Goal: Task Accomplishment & Management: Use online tool/utility

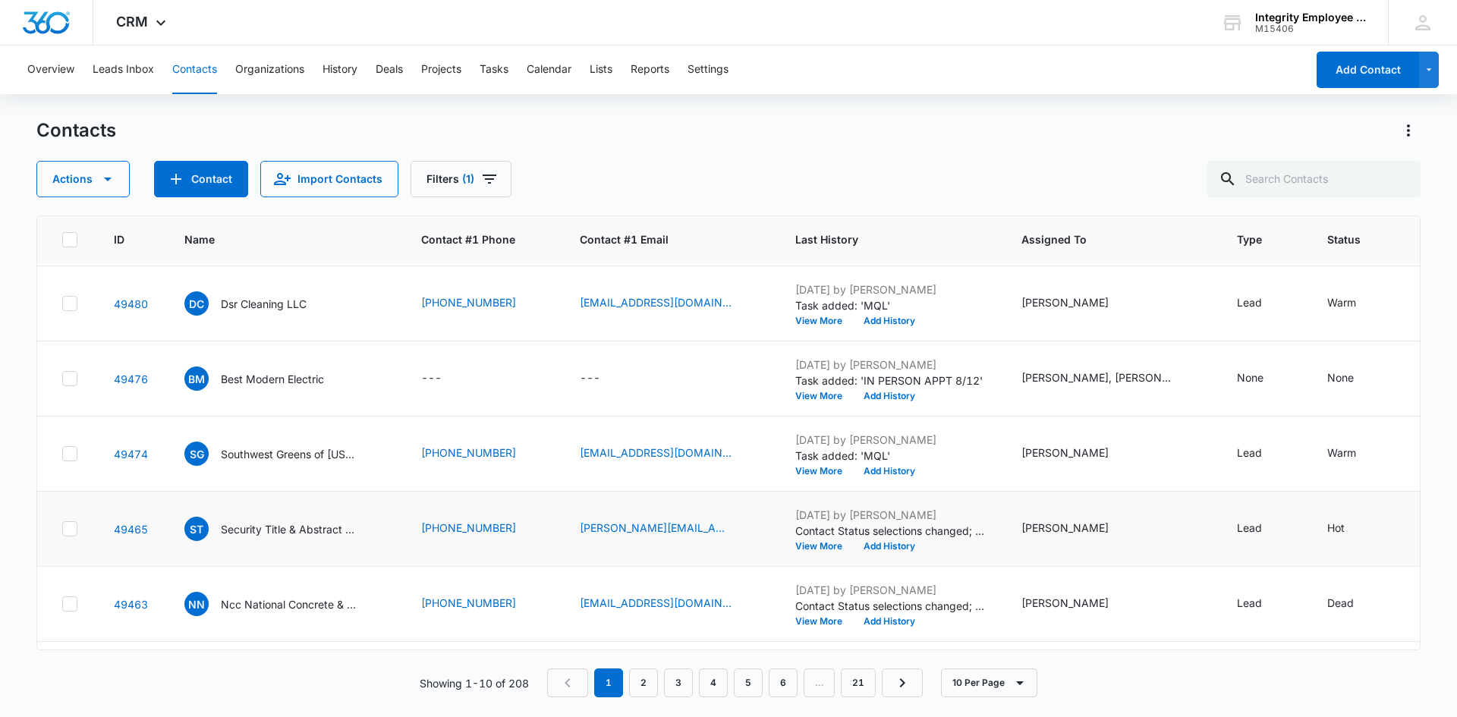
scroll to position [304, 0]
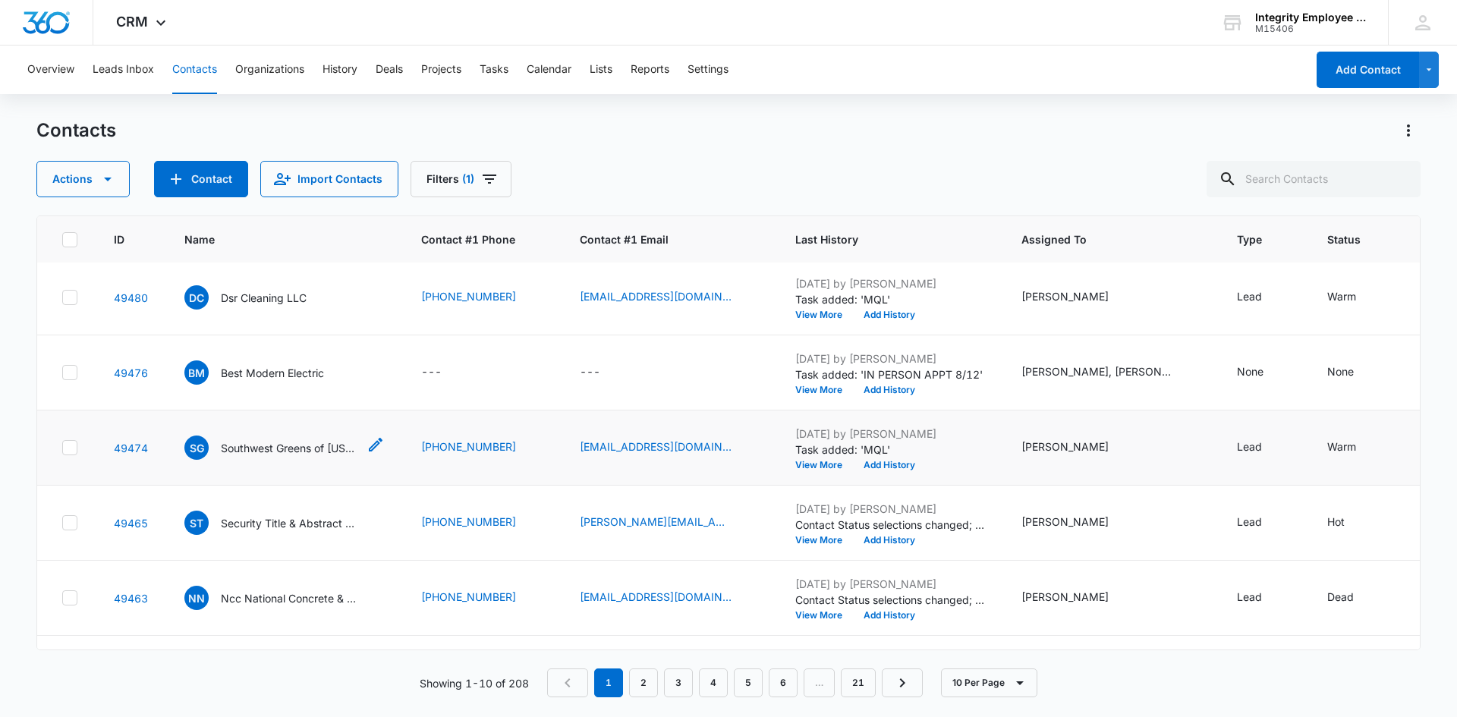
click at [279, 448] on p "Southwest Greens of [US_STATE] LLC" at bounding box center [289, 448] width 137 height 16
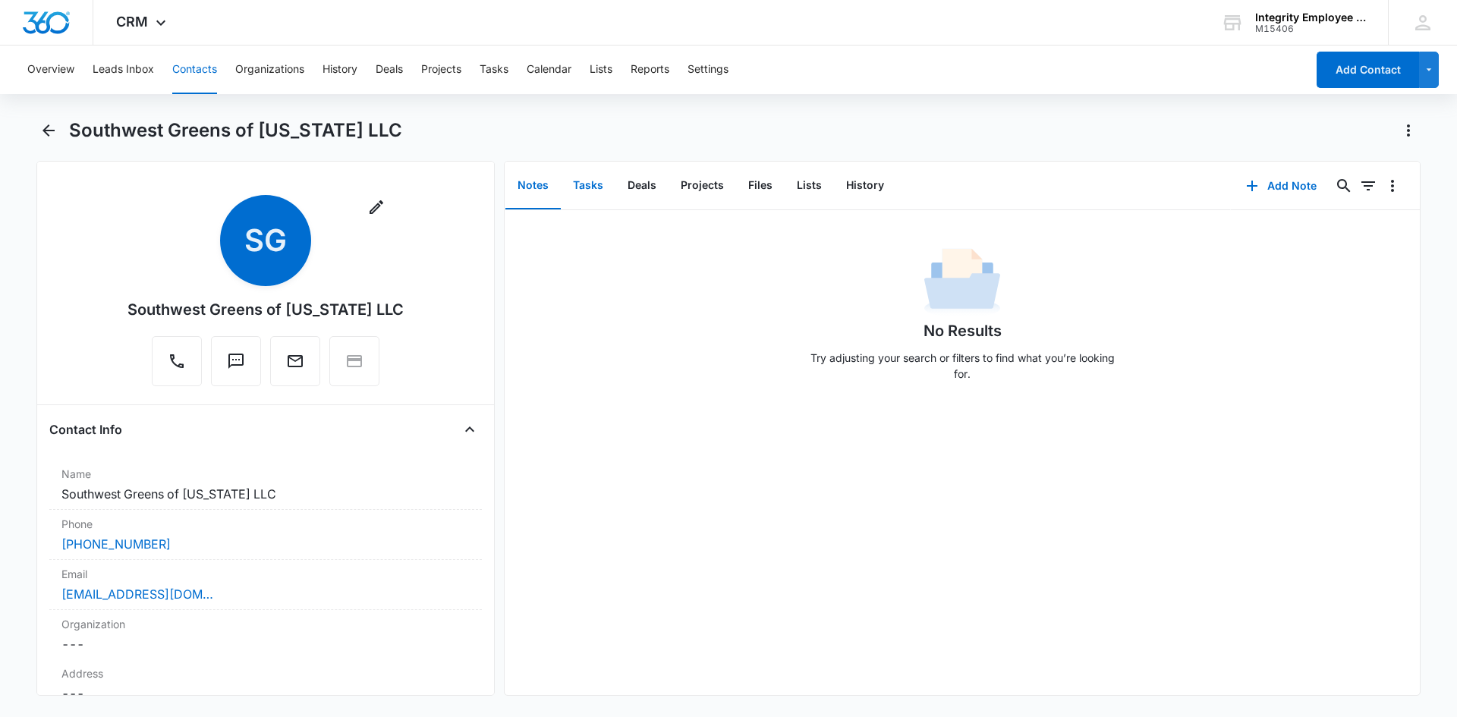
click at [574, 184] on button "Tasks" at bounding box center [588, 185] width 55 height 47
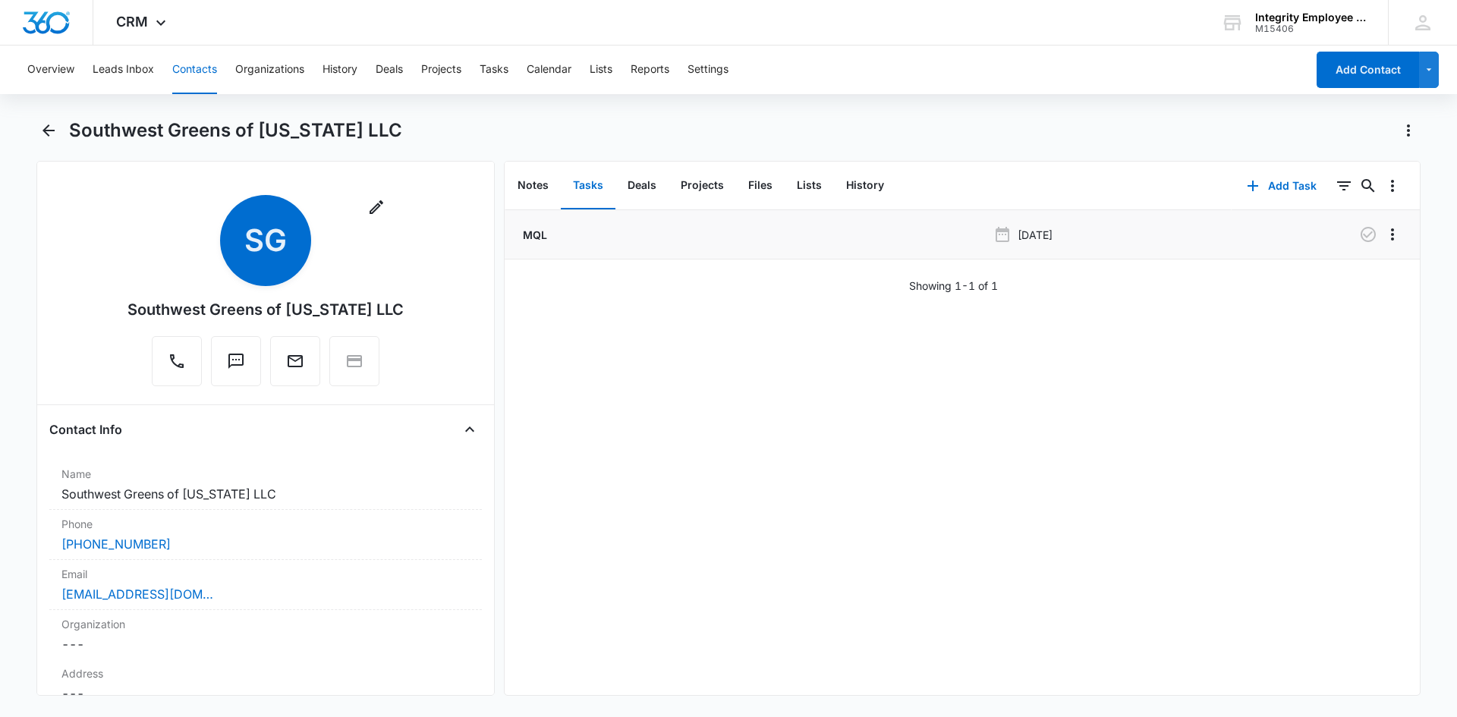
click at [541, 244] on li "MQL [DATE]" at bounding box center [962, 234] width 915 height 49
click at [539, 238] on p "MQL" at bounding box center [533, 235] width 27 height 16
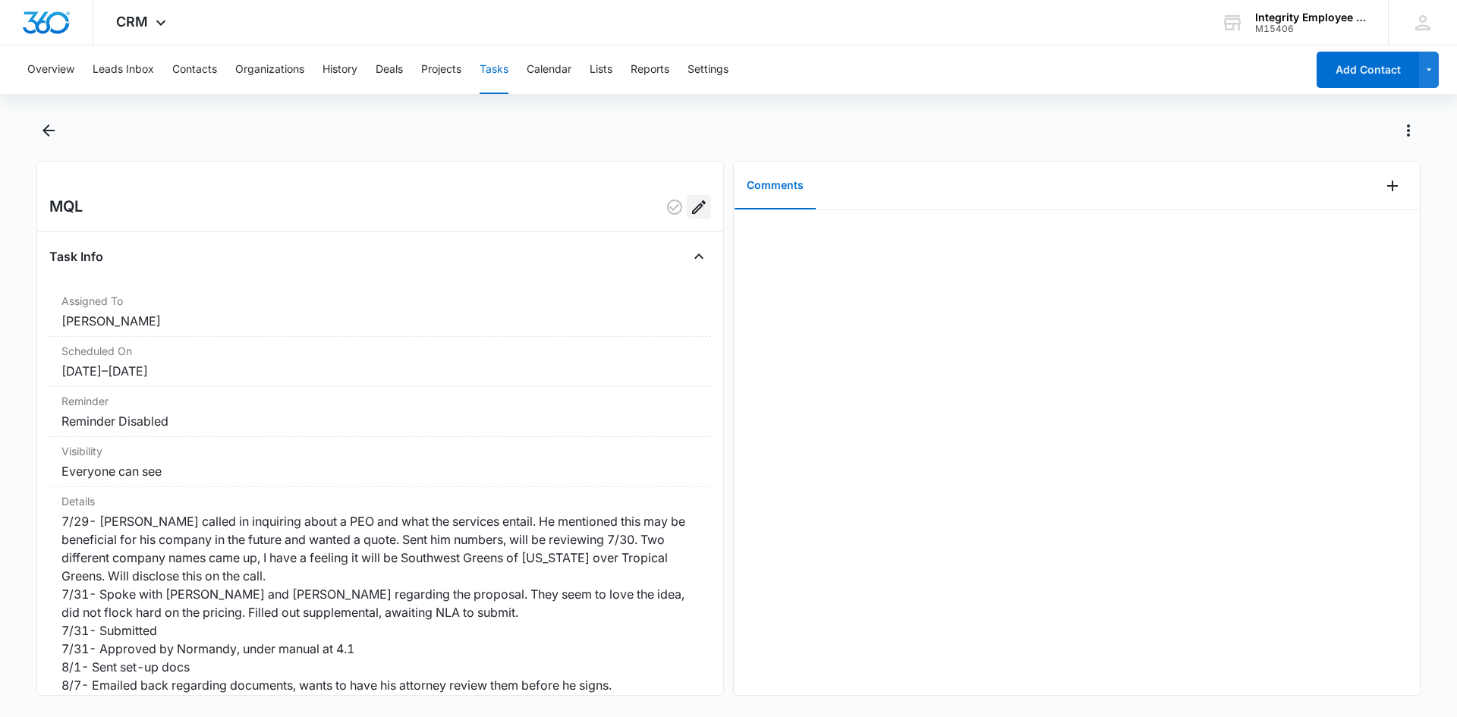
click at [690, 206] on icon "Edit" at bounding box center [699, 207] width 18 height 18
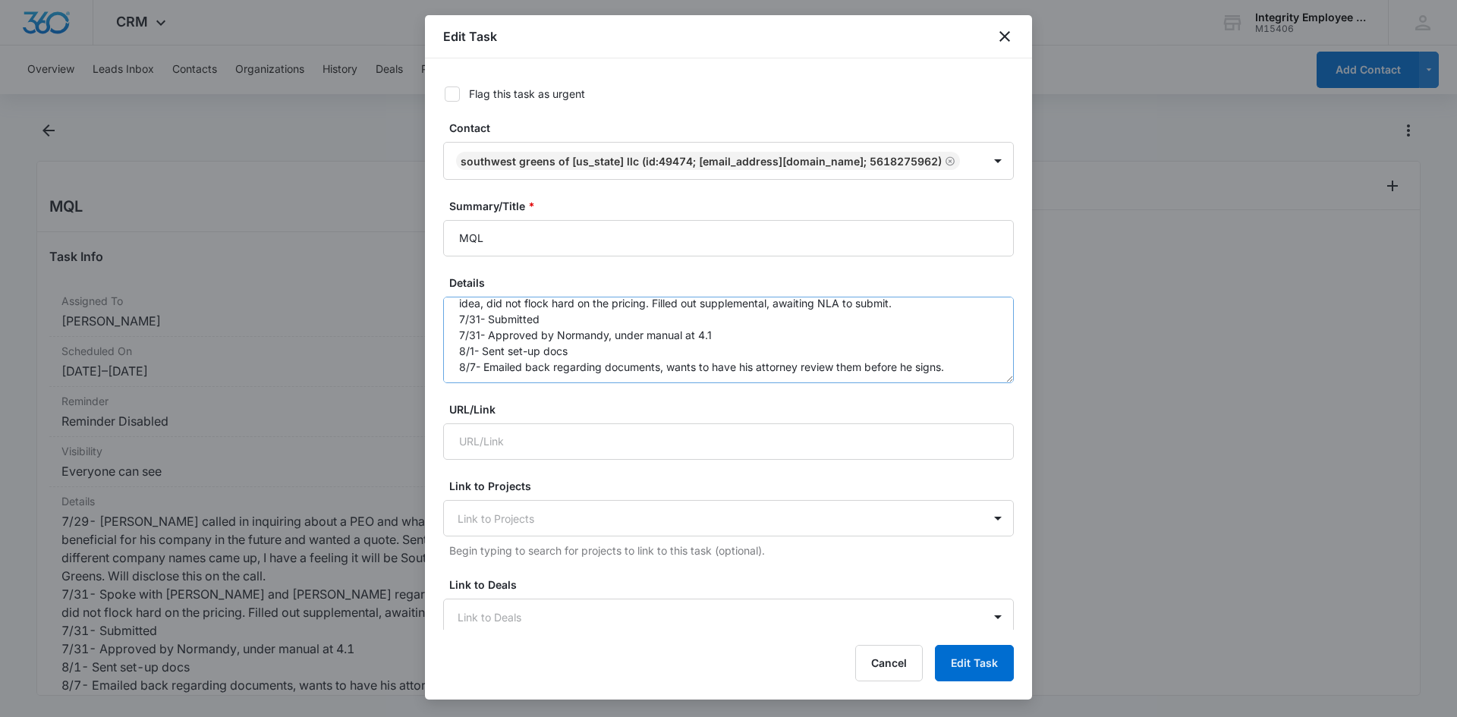
scroll to position [96, 0]
click at [962, 365] on textarea "7/29- [PERSON_NAME] called in inquiring about a PEO and what the services entai…" at bounding box center [728, 340] width 571 height 87
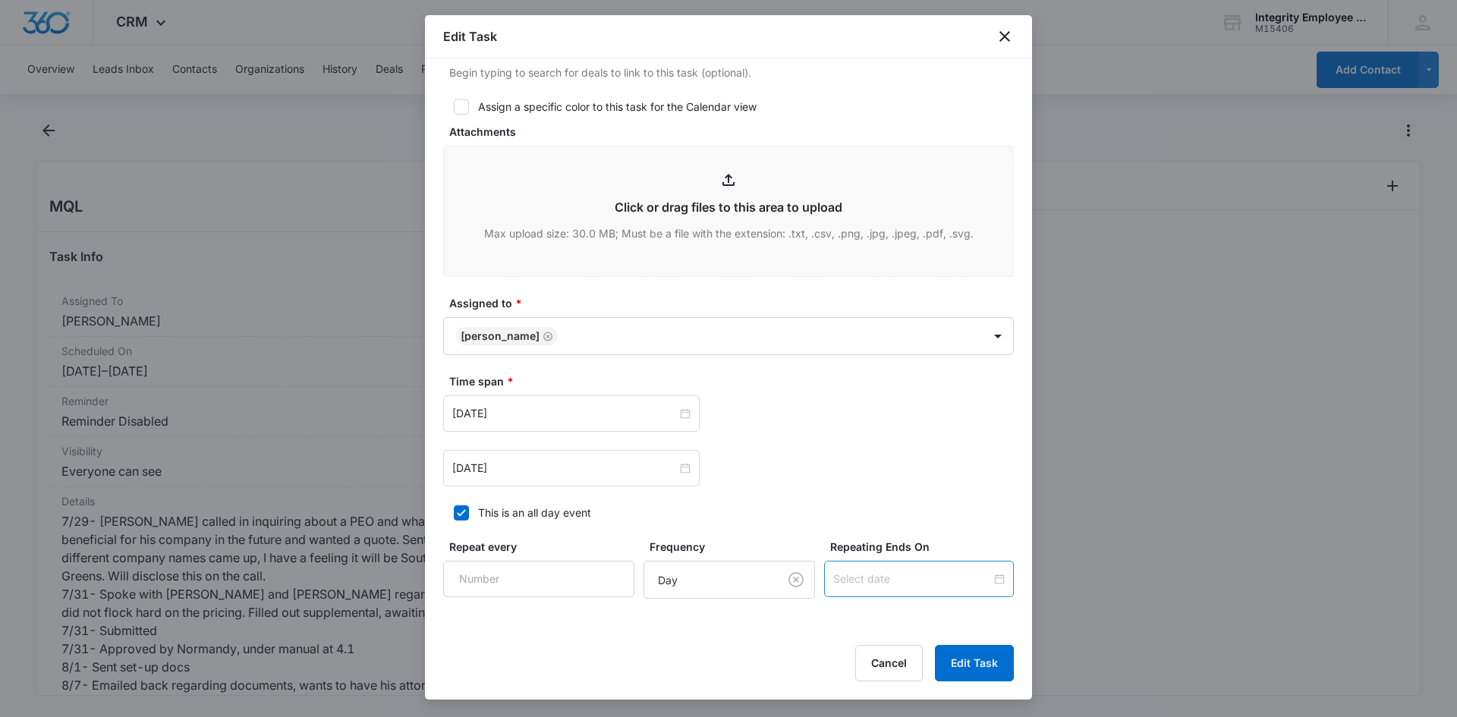
scroll to position [693, 0]
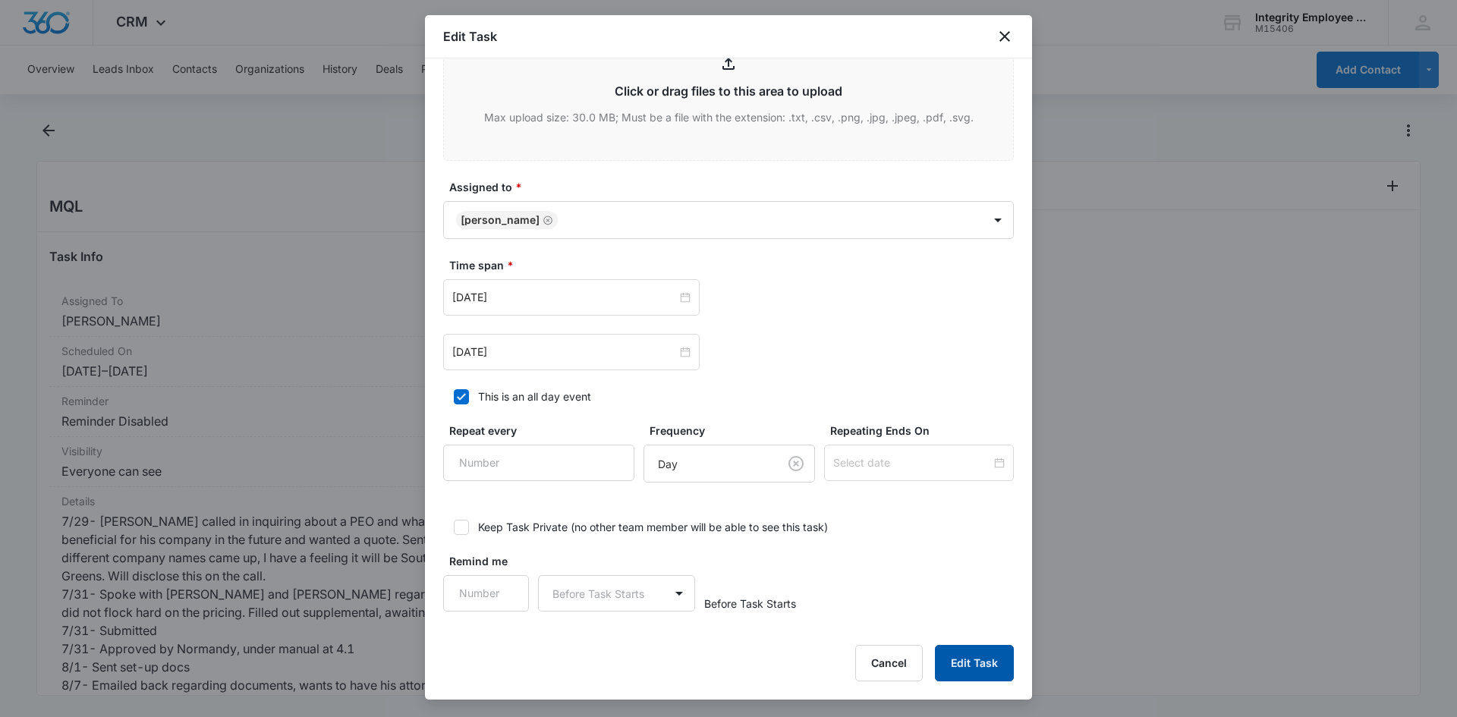
type textarea "7/29- [PERSON_NAME] called in inquiring about a PEO and what the services entai…"
click at [961, 662] on button "Edit Task" at bounding box center [974, 663] width 79 height 36
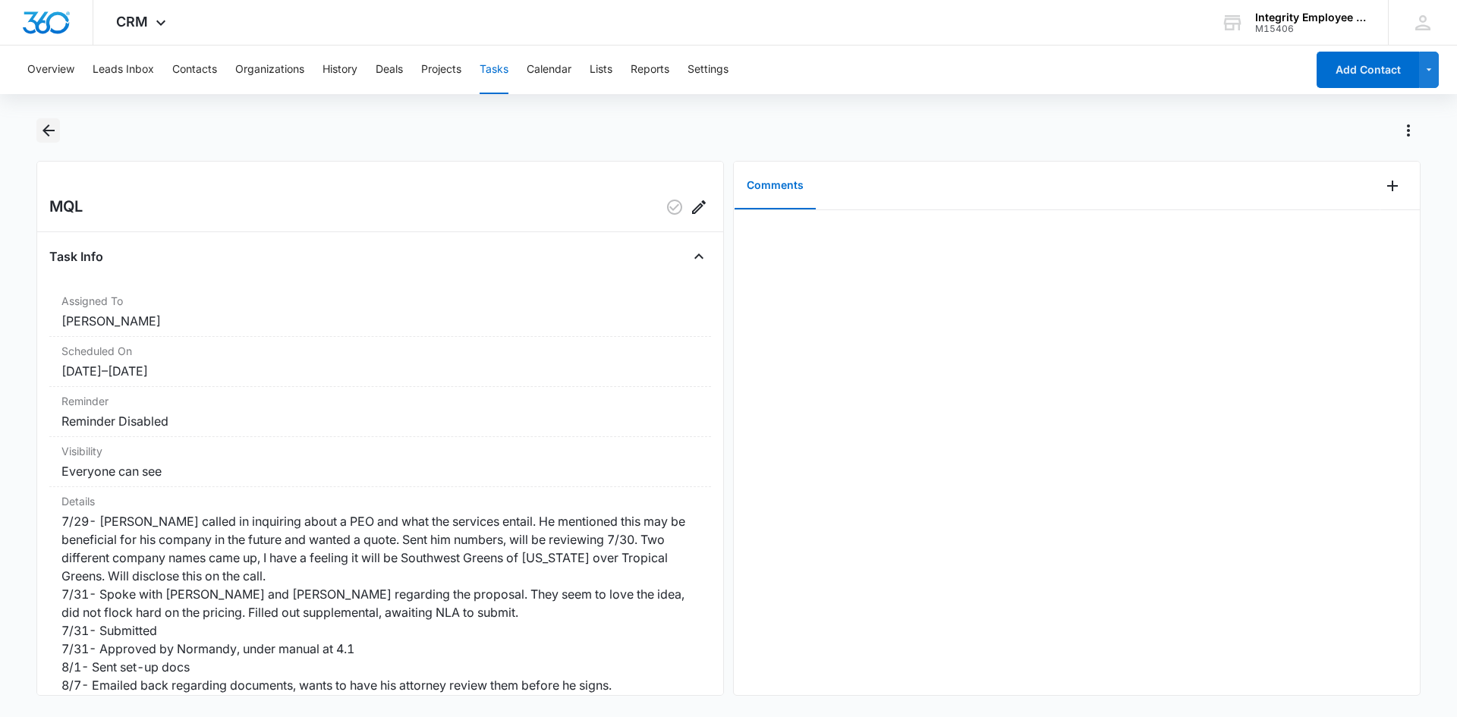
click at [39, 139] on icon "Back" at bounding box center [48, 130] width 18 height 18
